Goal: Communication & Community: Share content

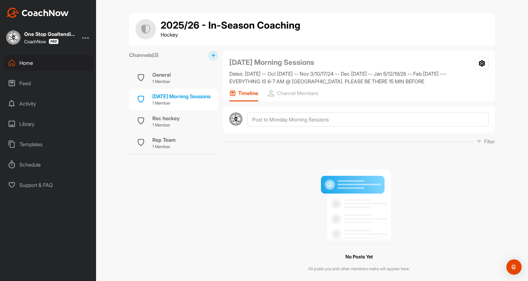
click at [211, 52] on button at bounding box center [213, 56] width 10 height 10
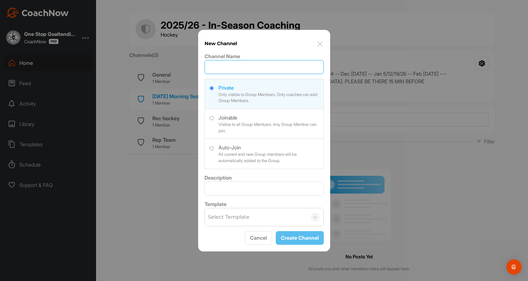
click at [216, 67] on input "Channel Name" at bounding box center [264, 67] width 119 height 14
type input "[DATE] Morning Sessions"
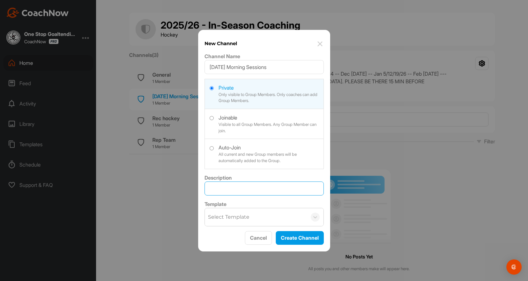
click at [229, 185] on input "Description" at bounding box center [264, 189] width 119 height 14
type input "Dates: [DATE] -- Oct 3/10/17/24/31 -- Nov 7/14/21/28 -- [DATE] -- Jan 2/9/16/23…"
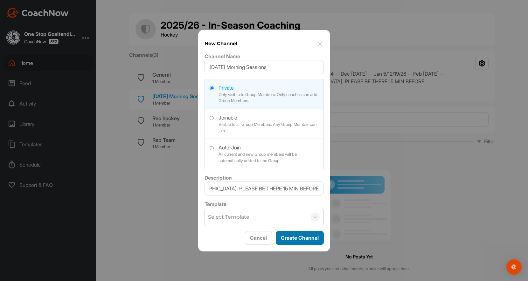
click at [301, 240] on button "Create Channel" at bounding box center [300, 238] width 48 height 14
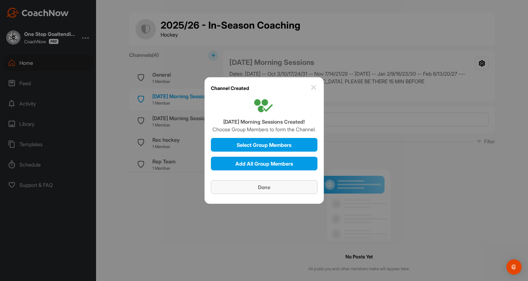
click at [276, 190] on div "Done" at bounding box center [264, 188] width 96 height 8
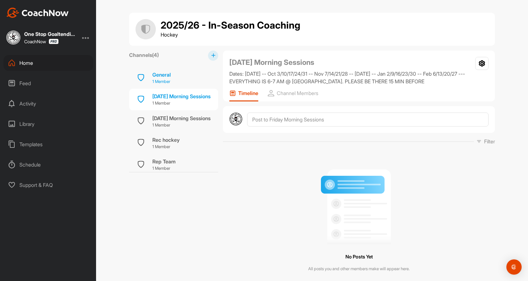
click at [179, 83] on div "General 1 Member" at bounding box center [173, 78] width 89 height 22
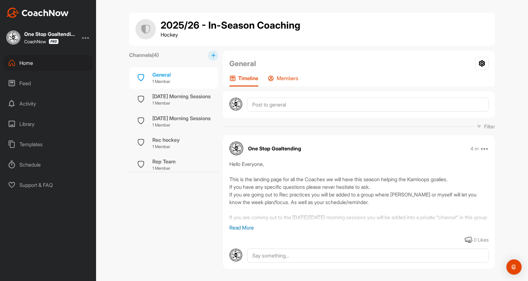
click at [294, 80] on p "Members" at bounding box center [288, 78] width 22 height 6
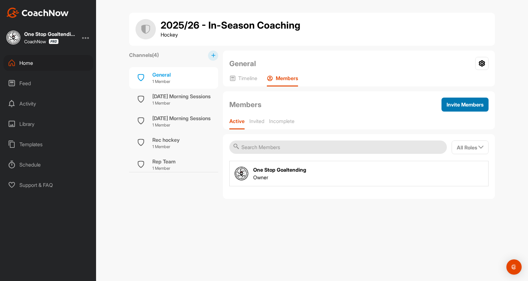
click at [470, 108] on div "Invite Members" at bounding box center [465, 105] width 37 height 8
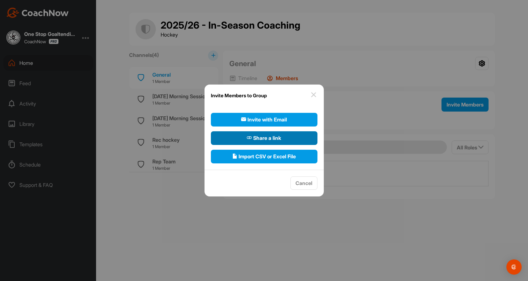
click at [275, 138] on span "Share a link" at bounding box center [264, 138] width 34 height 8
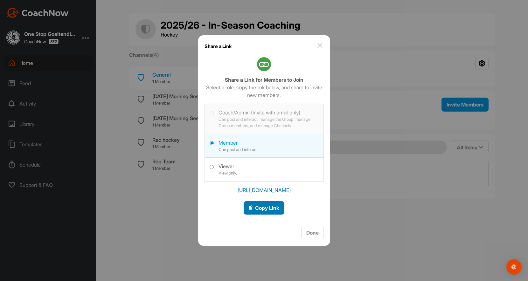
click at [269, 208] on span "Copy Link" at bounding box center [264, 208] width 31 height 6
click at [318, 232] on button "Done" at bounding box center [312, 233] width 23 height 14
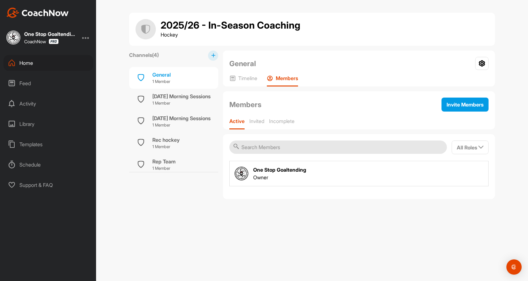
click at [62, 67] on div "Home" at bounding box center [49, 63] width 90 height 16
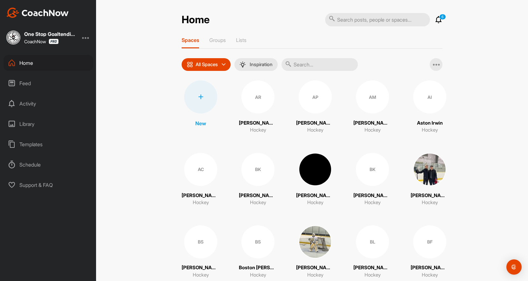
click at [342, 65] on input "text" at bounding box center [320, 64] width 76 height 13
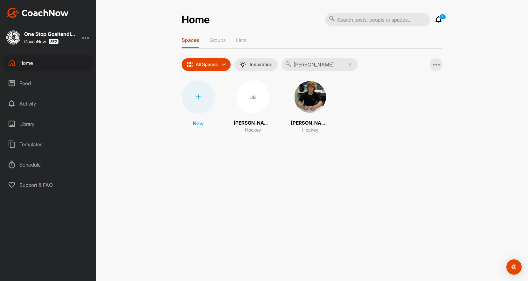
type input "[PERSON_NAME]"
click at [298, 101] on img at bounding box center [310, 97] width 33 height 33
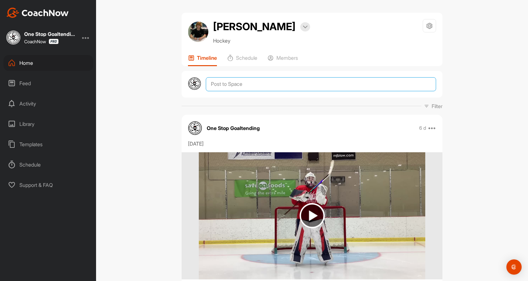
click at [242, 83] on textarea at bounding box center [321, 84] width 230 height 14
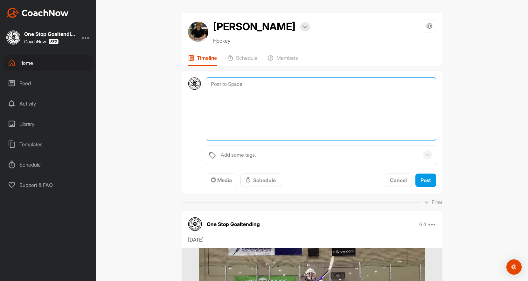
paste textarea "[URL][DOMAIN_NAME]"
type textarea "[URL][DOMAIN_NAME] Coaching group for the season and morning sessions"
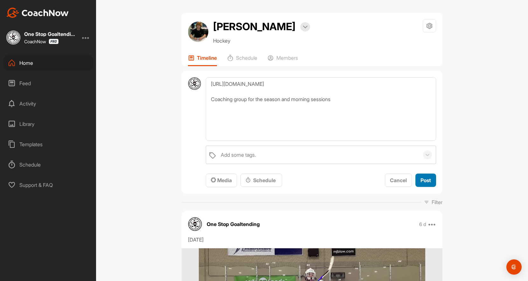
click at [422, 180] on span "Post" at bounding box center [426, 180] width 11 height 6
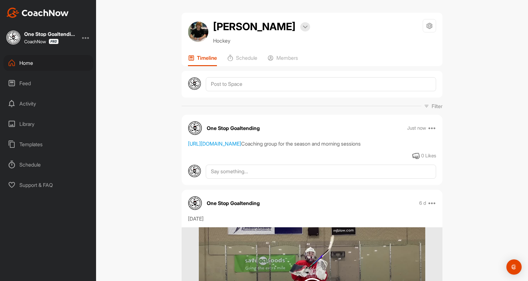
click at [64, 65] on div "Home" at bounding box center [49, 63] width 90 height 16
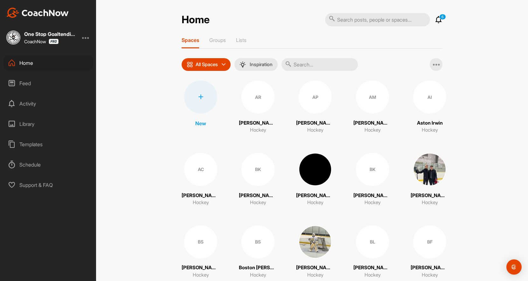
click at [314, 62] on input "text" at bounding box center [320, 64] width 76 height 13
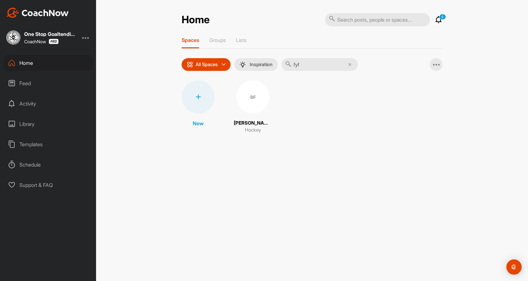
type input "fyf"
click at [253, 101] on div "BF" at bounding box center [252, 97] width 33 height 33
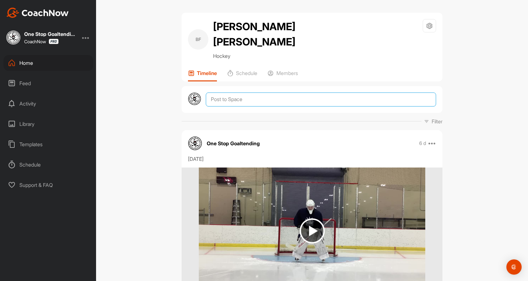
click at [243, 93] on textarea at bounding box center [321, 100] width 230 height 14
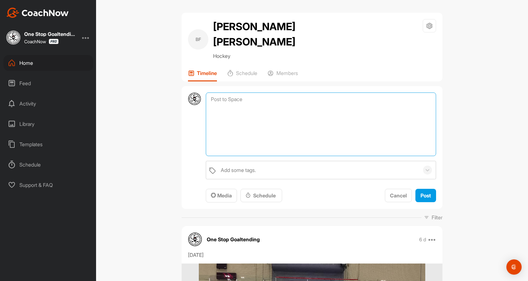
paste textarea "[URL][DOMAIN_NAME]"
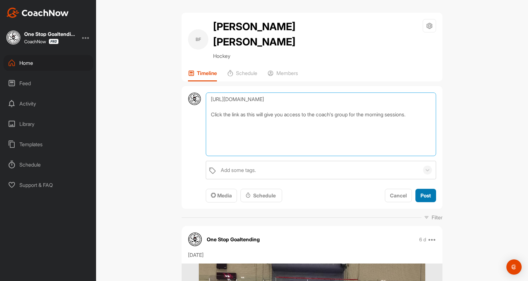
type textarea "[URL][DOMAIN_NAME] Click the link as this will give you access to the coach's g…"
click at [427, 193] on span "Post" at bounding box center [426, 196] width 11 height 6
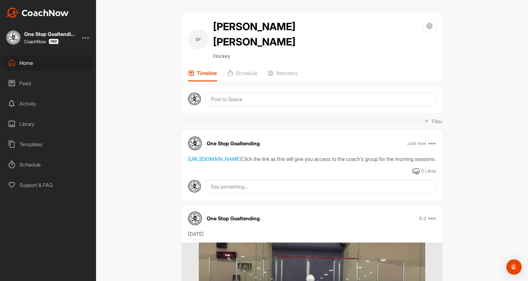
click at [73, 60] on div "Home" at bounding box center [49, 63] width 90 height 16
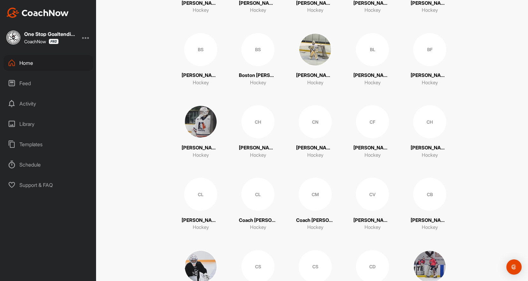
scroll to position [196, 0]
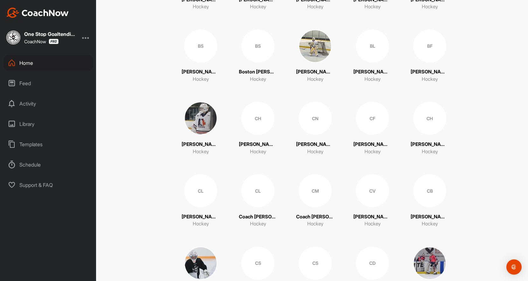
click at [267, 192] on div "CL" at bounding box center [258, 190] width 33 height 33
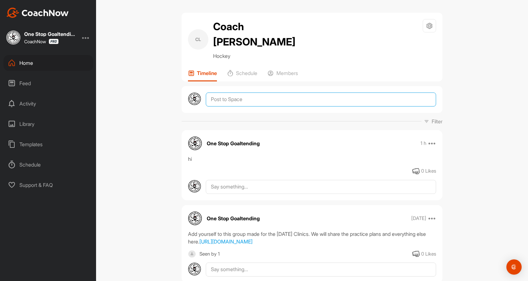
click at [236, 93] on textarea at bounding box center [321, 100] width 230 height 14
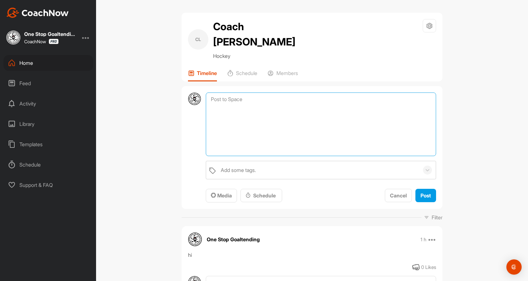
paste textarea "[URL][DOMAIN_NAME]"
type textarea "[URL][DOMAIN_NAME] Group for the coaches"
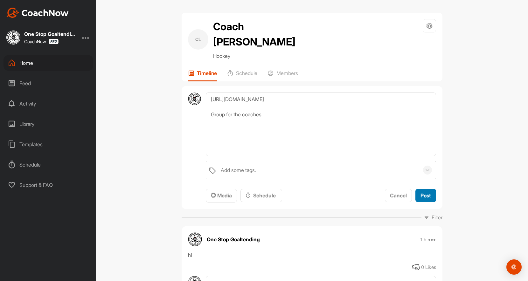
click at [426, 193] on span "Post" at bounding box center [426, 196] width 11 height 6
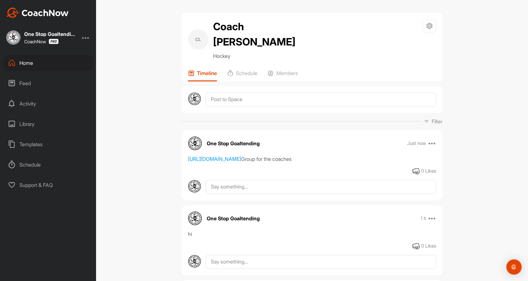
click at [71, 60] on div "Home" at bounding box center [49, 63] width 90 height 16
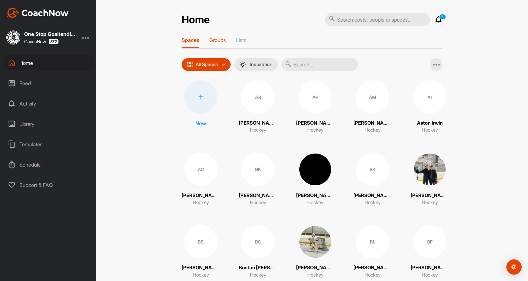
click at [220, 40] on p "Groups" at bounding box center [217, 40] width 17 height 6
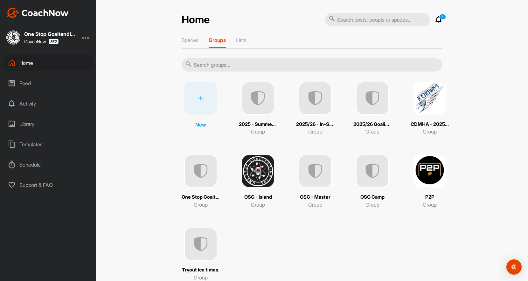
click at [323, 108] on img at bounding box center [315, 98] width 33 height 33
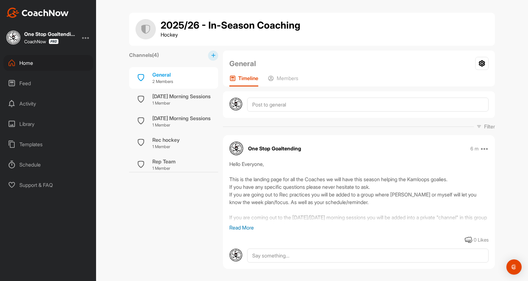
click at [35, 68] on div "Home" at bounding box center [49, 63] width 90 height 16
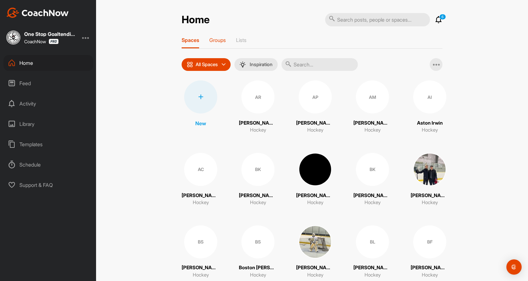
click at [222, 39] on p "Groups" at bounding box center [217, 40] width 17 height 6
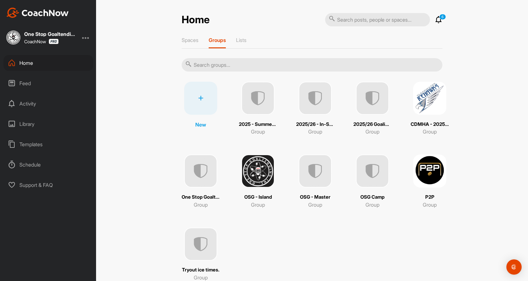
click at [248, 175] on img at bounding box center [258, 171] width 33 height 33
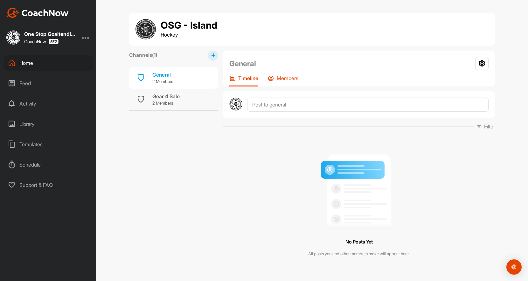
click at [293, 79] on p "Members" at bounding box center [288, 78] width 22 height 6
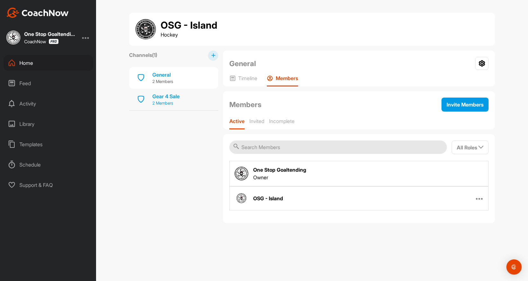
click at [179, 94] on div "Gear 4 Sale" at bounding box center [165, 97] width 27 height 8
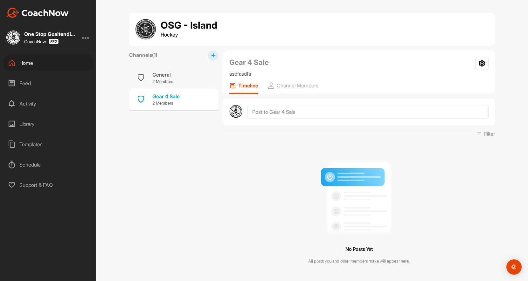
click at [65, 62] on div "Home" at bounding box center [49, 63] width 90 height 16
